Goal: Information Seeking & Learning: Understand process/instructions

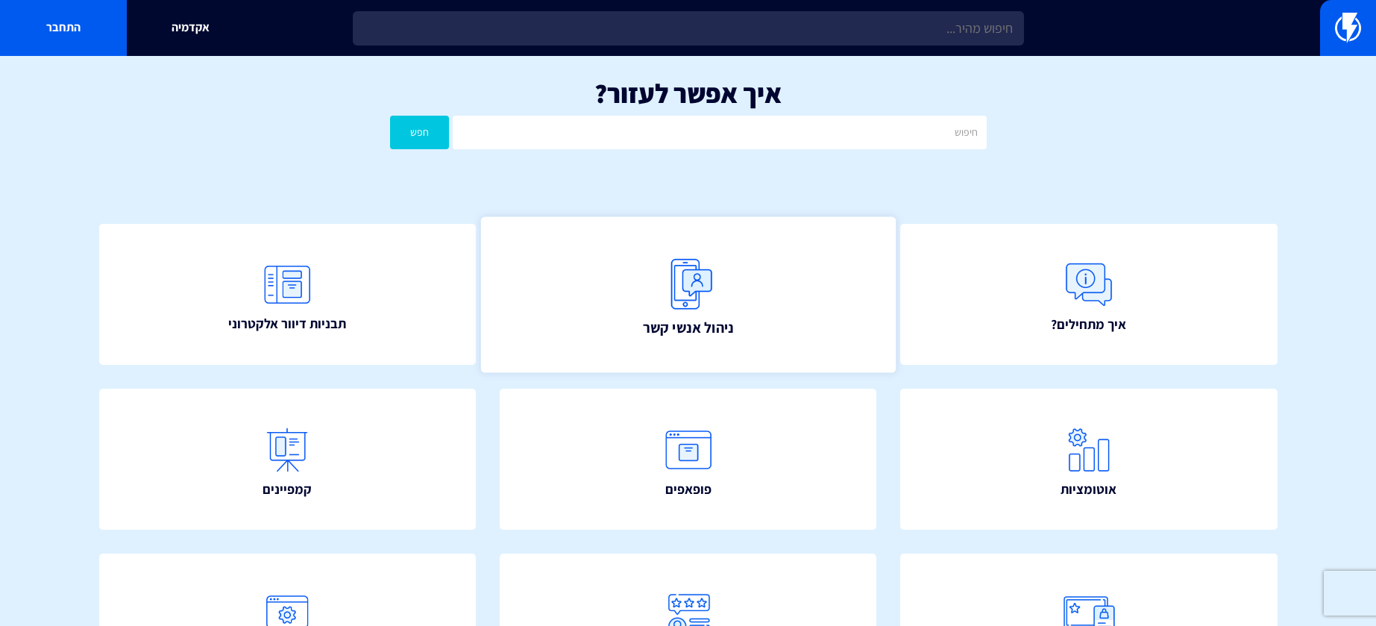
click at [709, 307] on img at bounding box center [689, 284] width 66 height 66
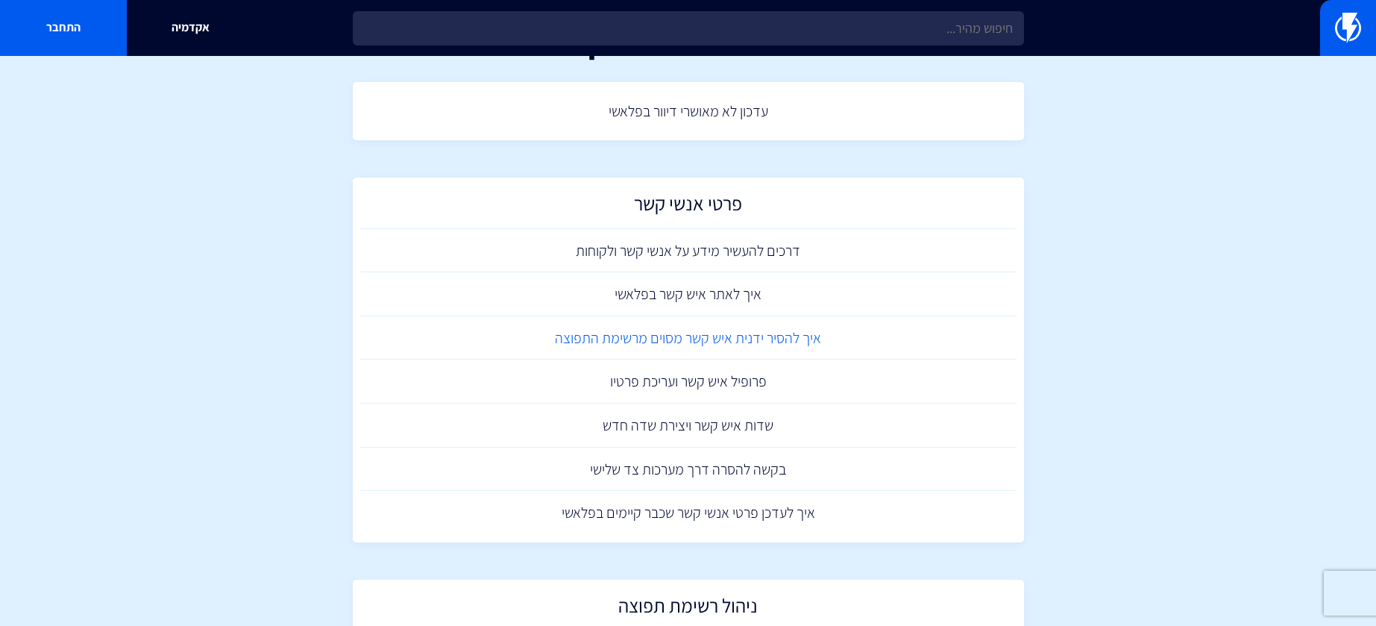
scroll to position [75, 0]
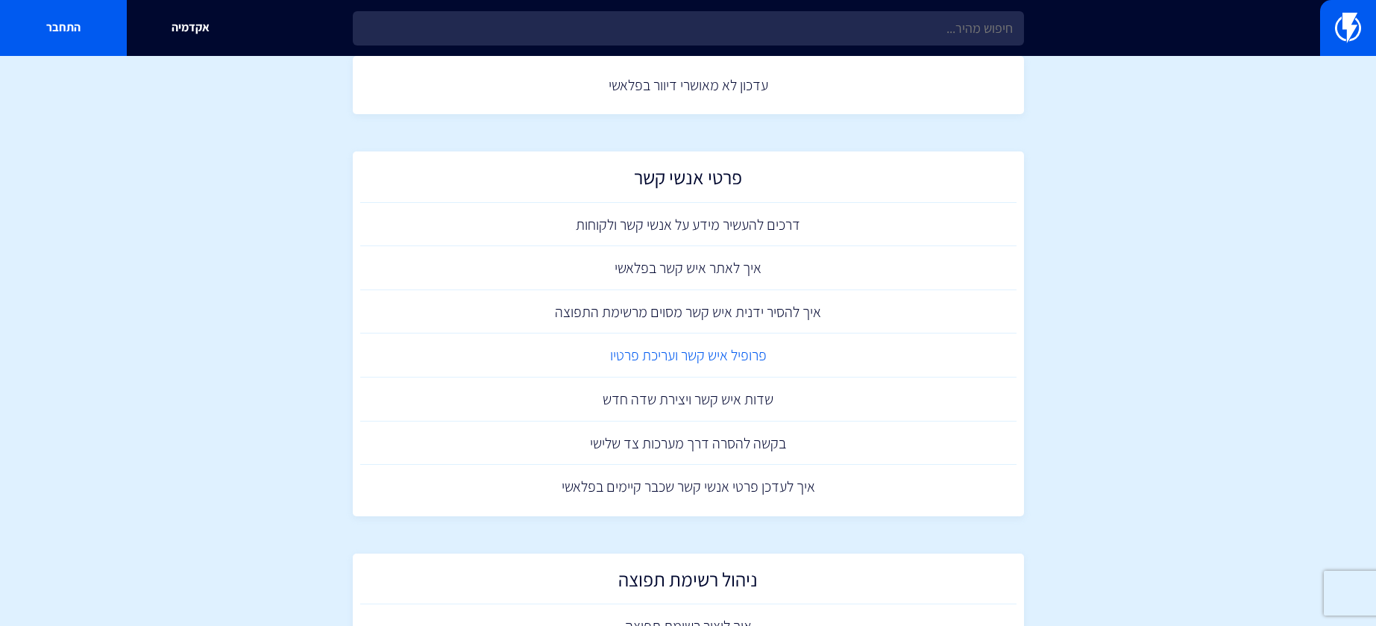
click at [733, 354] on link "פרופיל איש קשר ועריכת פרטיו" at bounding box center [688, 355] width 657 height 44
